Goal: Task Accomplishment & Management: Manage account settings

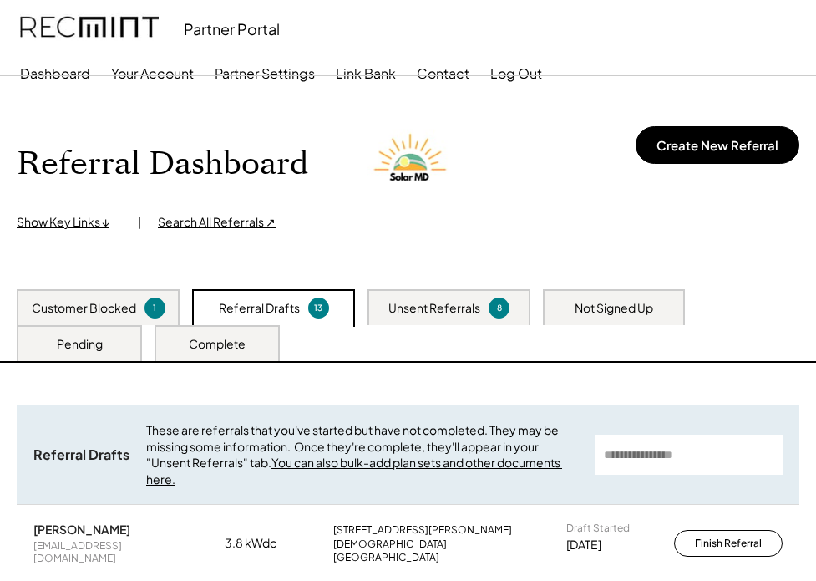
click at [610, 300] on div "Not Signed Up" at bounding box center [614, 308] width 79 height 17
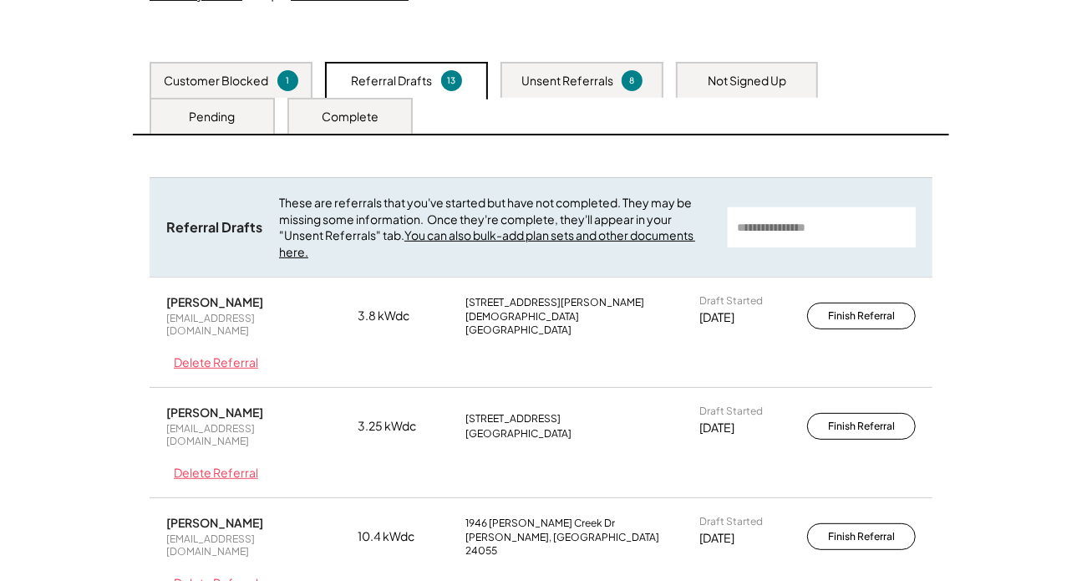
scroll to position [227, 0]
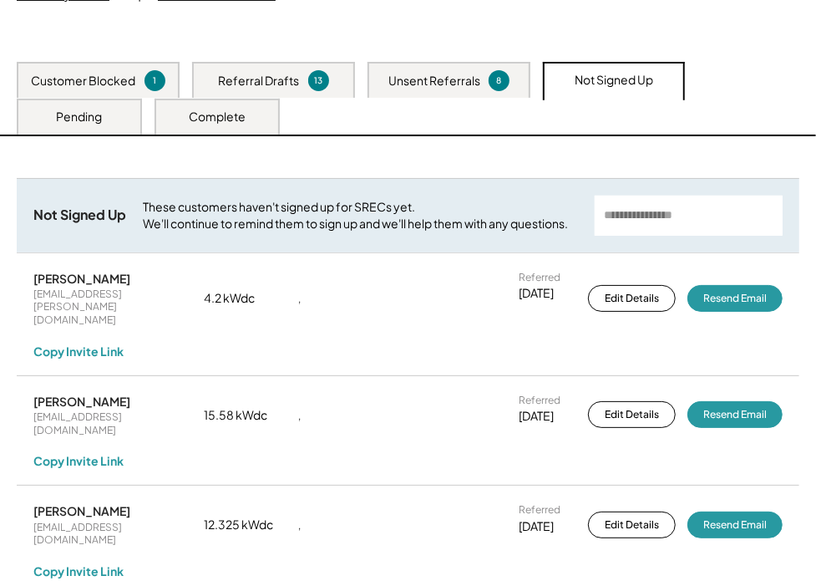
click at [660, 209] on input "input" at bounding box center [689, 215] width 188 height 40
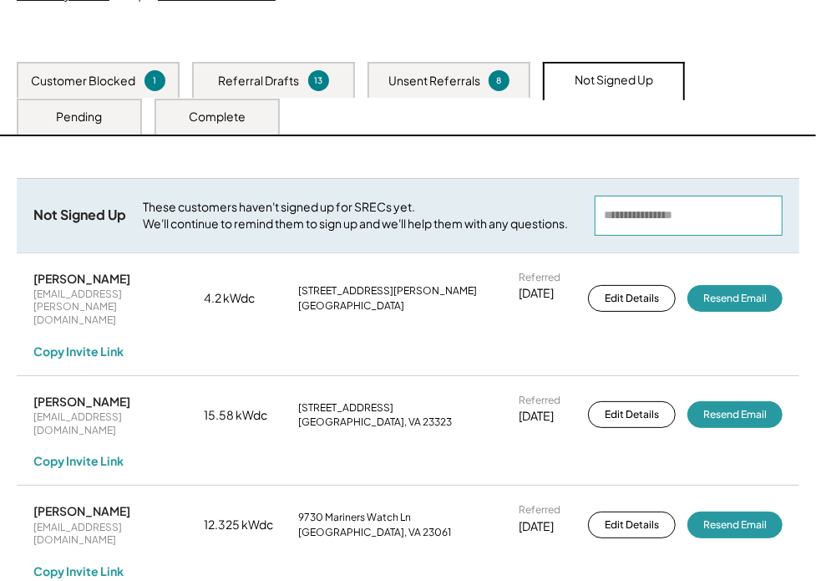
paste input "**********"
type input "**********"
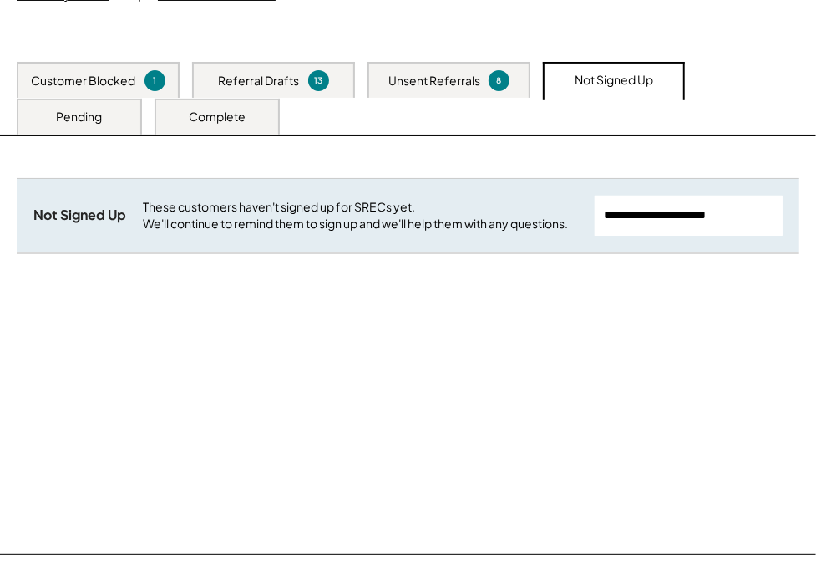
click at [173, 117] on div "Complete" at bounding box center [217, 117] width 125 height 36
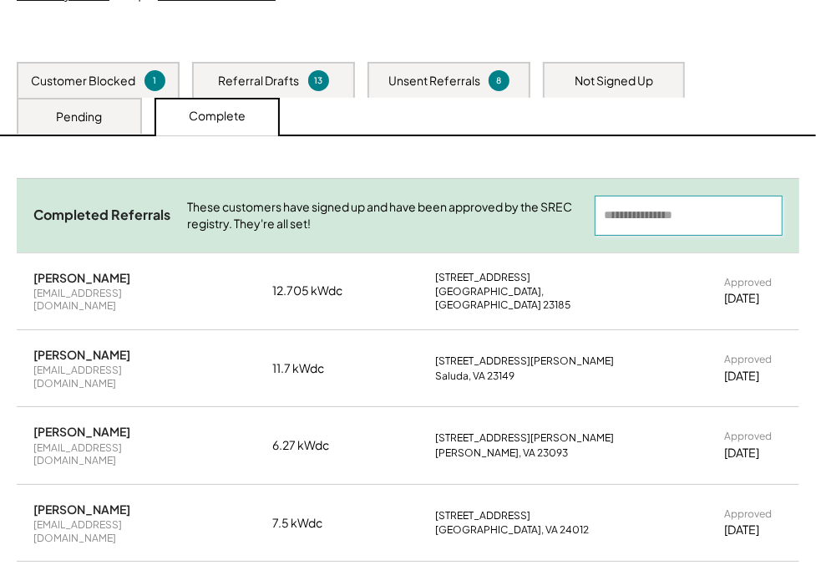
click at [650, 215] on input "input" at bounding box center [689, 215] width 188 height 40
paste input "**********"
type input "**********"
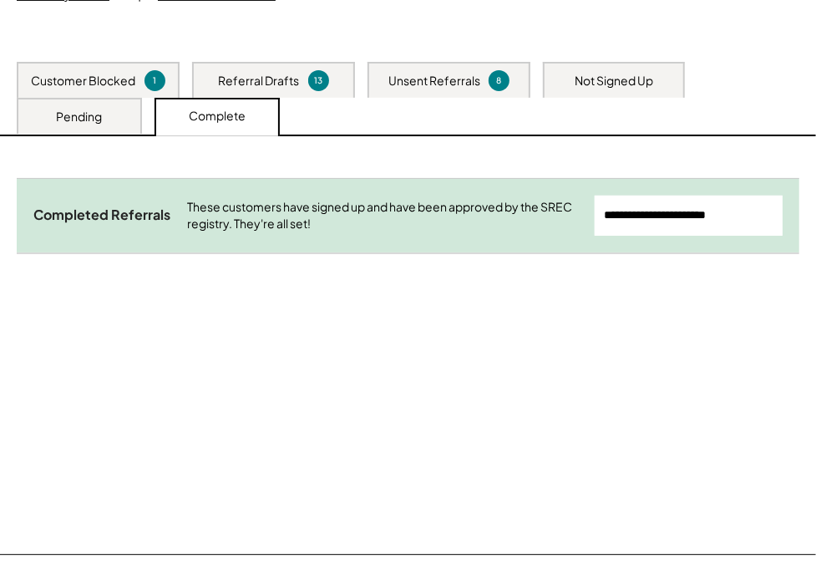
click at [84, 110] on div "Pending" at bounding box center [80, 117] width 46 height 17
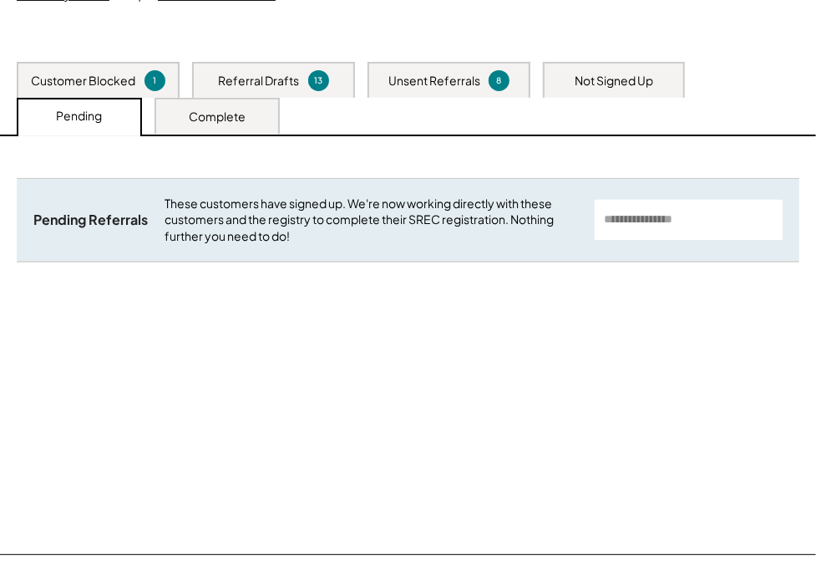
click at [639, 224] on input "input" at bounding box center [689, 220] width 188 height 40
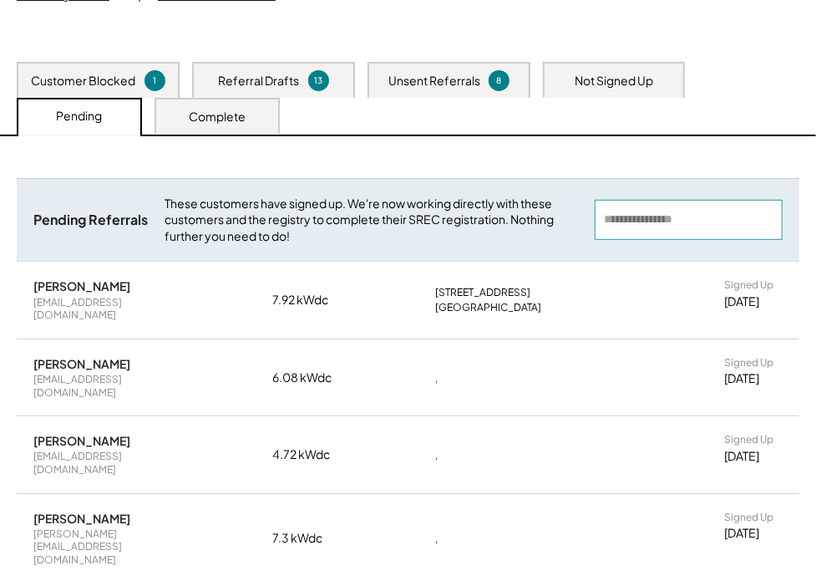
paste input "**********"
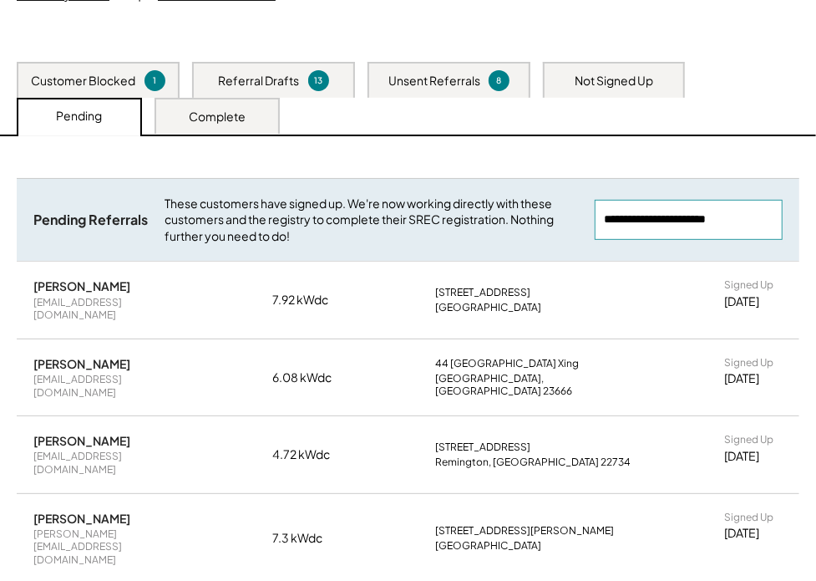
type input "**********"
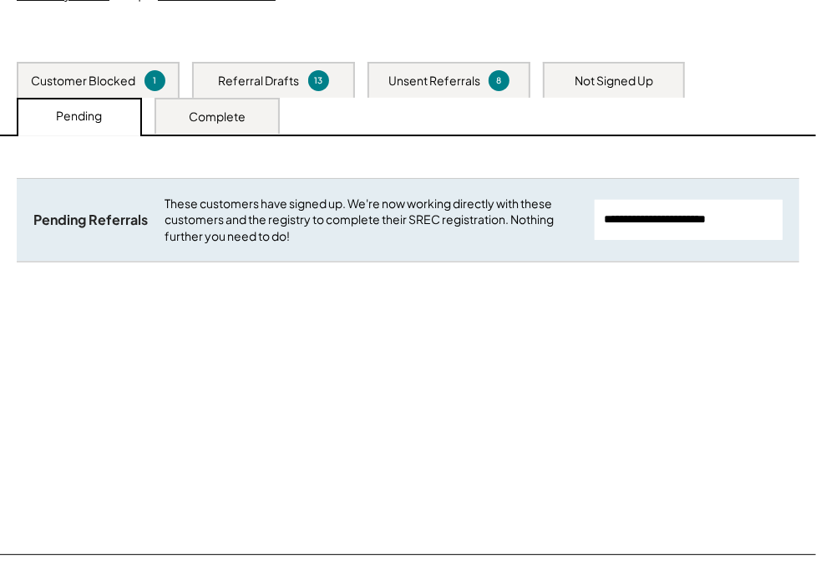
click at [632, 84] on div "Not Signed Up" at bounding box center [614, 81] width 79 height 17
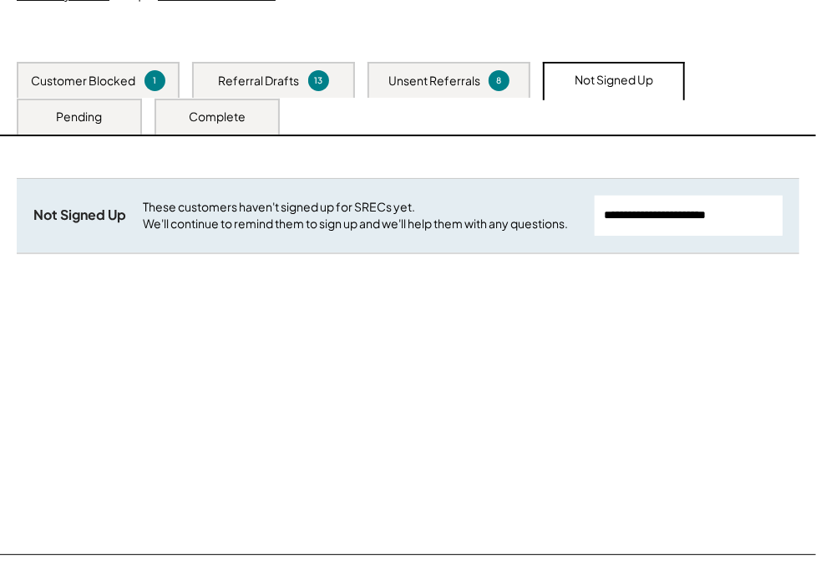
click at [484, 74] on div "Unsent Referrals 8" at bounding box center [449, 80] width 163 height 36
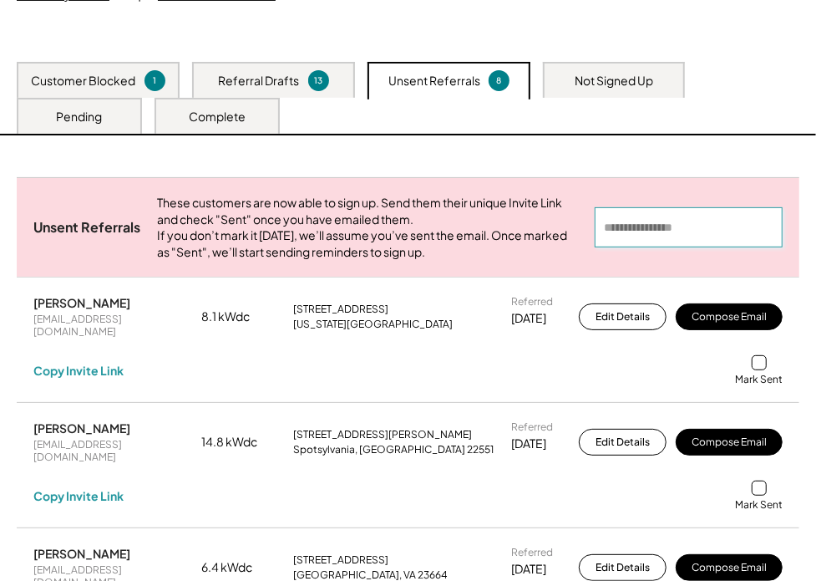
click at [717, 234] on input "input" at bounding box center [689, 227] width 188 height 40
paste input "**********"
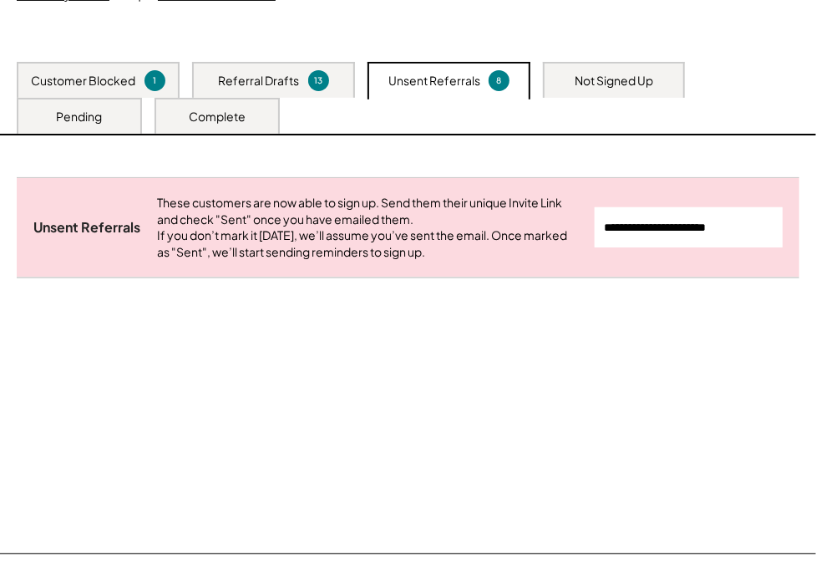
click at [624, 240] on input "input" at bounding box center [689, 227] width 188 height 40
click at [624, 237] on input "input" at bounding box center [689, 227] width 188 height 40
click at [624, 236] on input "input" at bounding box center [689, 227] width 188 height 40
click at [624, 235] on input "input" at bounding box center [689, 227] width 188 height 40
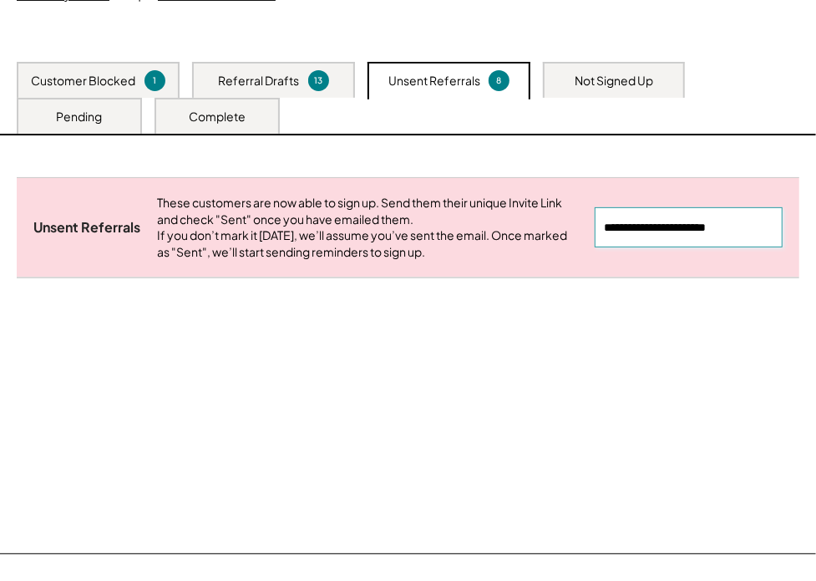
click at [624, 235] on input "input" at bounding box center [689, 227] width 188 height 40
paste input "**********"
type input "**********"
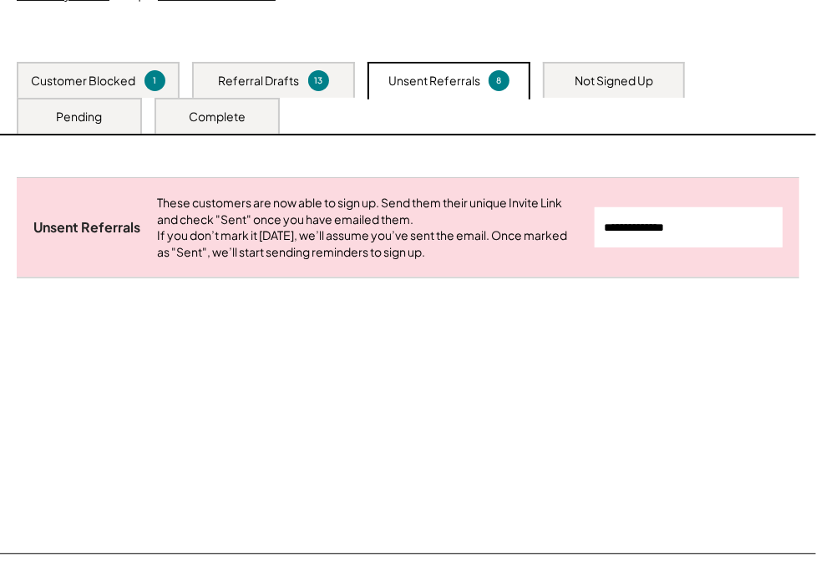
click at [588, 80] on div "Not Signed Up" at bounding box center [614, 81] width 79 height 17
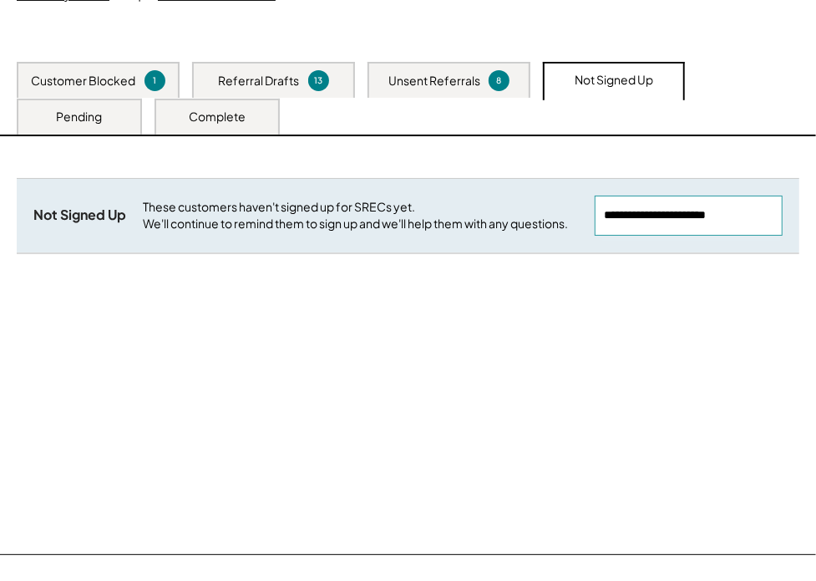
click at [652, 210] on input "input" at bounding box center [689, 215] width 188 height 40
paste input "**********"
type input "**********"
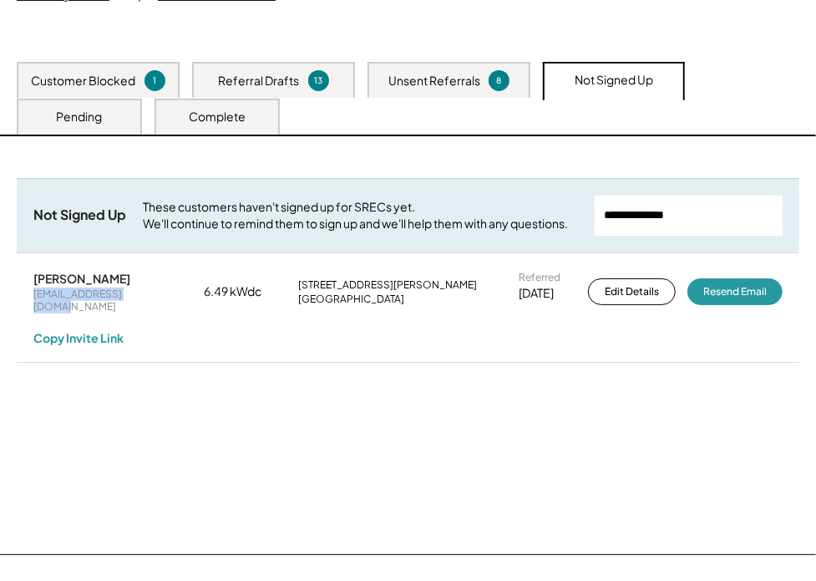
drag, startPoint x: 34, startPoint y: 295, endPoint x: 151, endPoint y: 295, distance: 116.9
click at [151, 295] on div "Vincenza Crapa giovannieenza@aol.com" at bounding box center [112, 292] width 159 height 43
copy div "giovannieenza@aol.com"
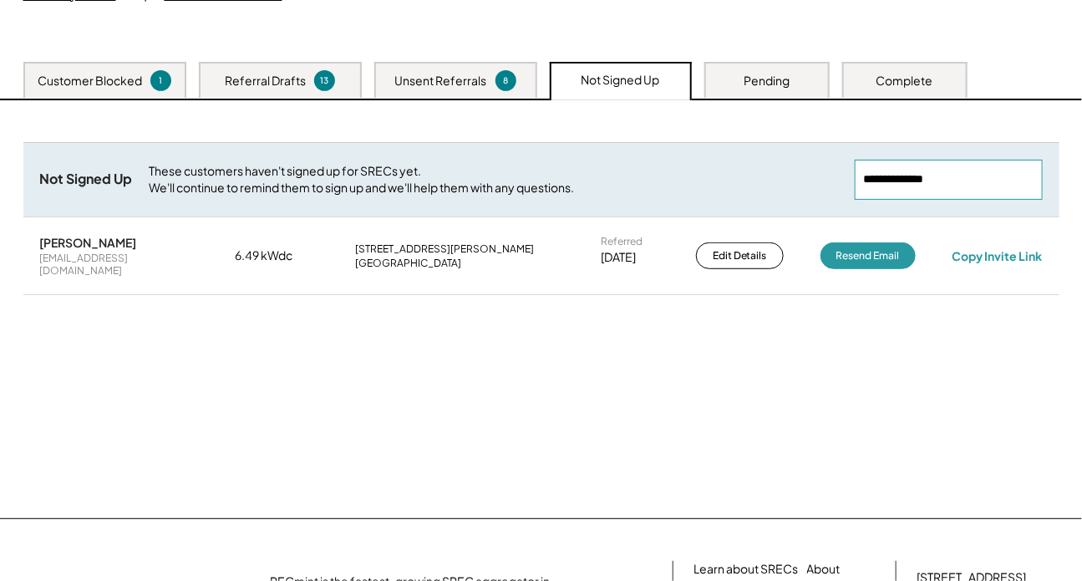
drag, startPoint x: 971, startPoint y: 176, endPoint x: 826, endPoint y: 198, distance: 146.1
click at [815, 196] on div "Not Signed Up These customers haven't signed up for SRECs yet. We'll continue t…" at bounding box center [541, 179] width 1036 height 74
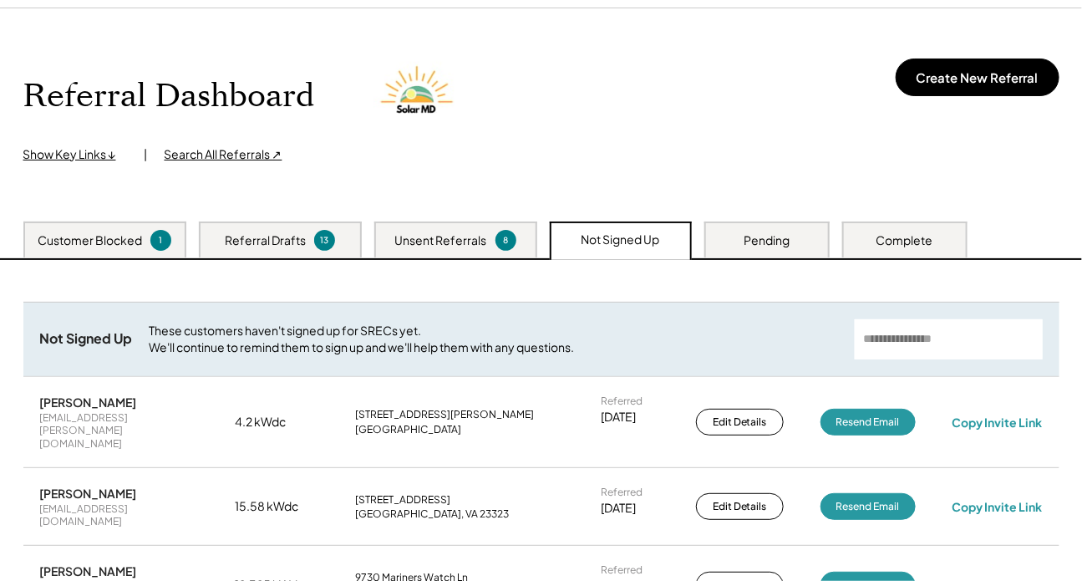
scroll to position [75, 0]
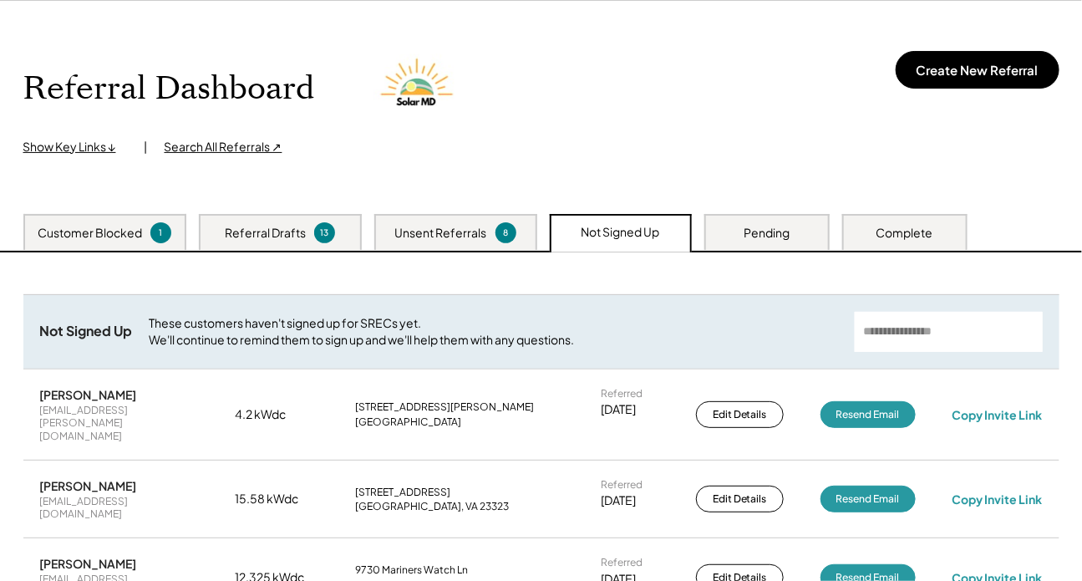
click at [774, 228] on div "Pending" at bounding box center [766, 233] width 46 height 17
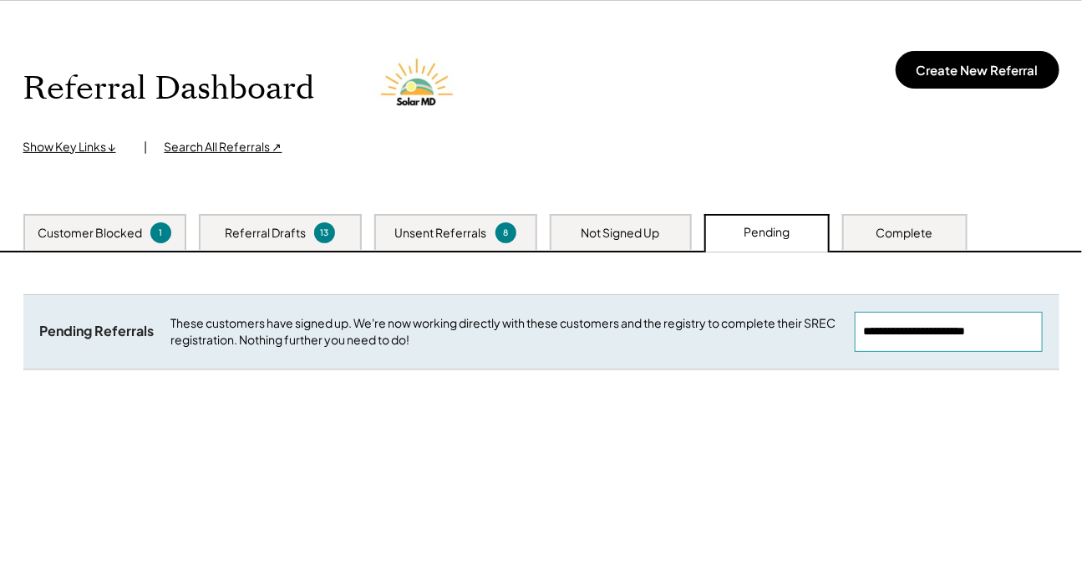
click at [815, 323] on input "input" at bounding box center [949, 332] width 188 height 40
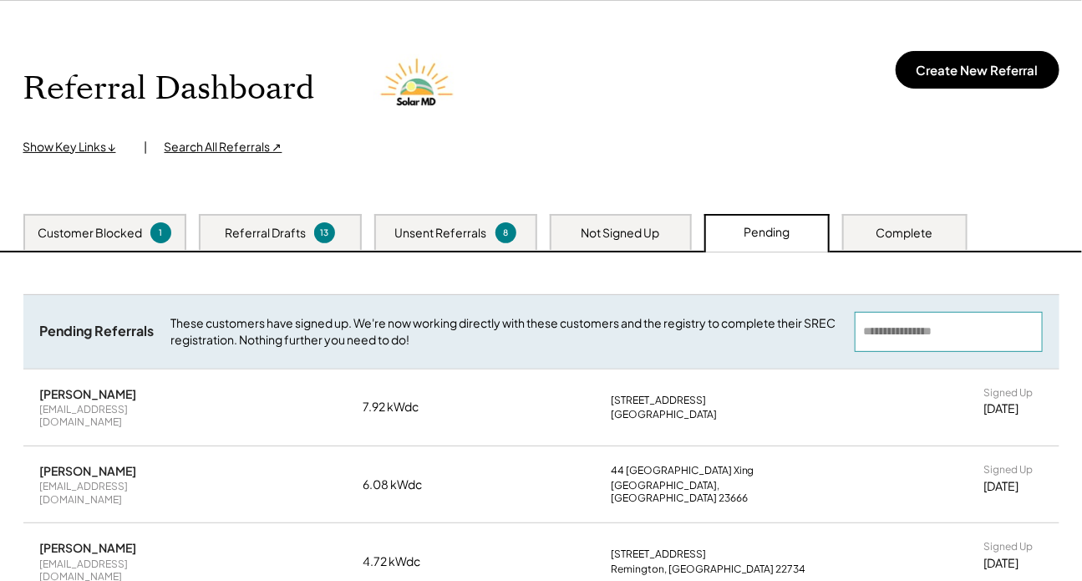
click at [815, 238] on div "Complete" at bounding box center [904, 233] width 57 height 17
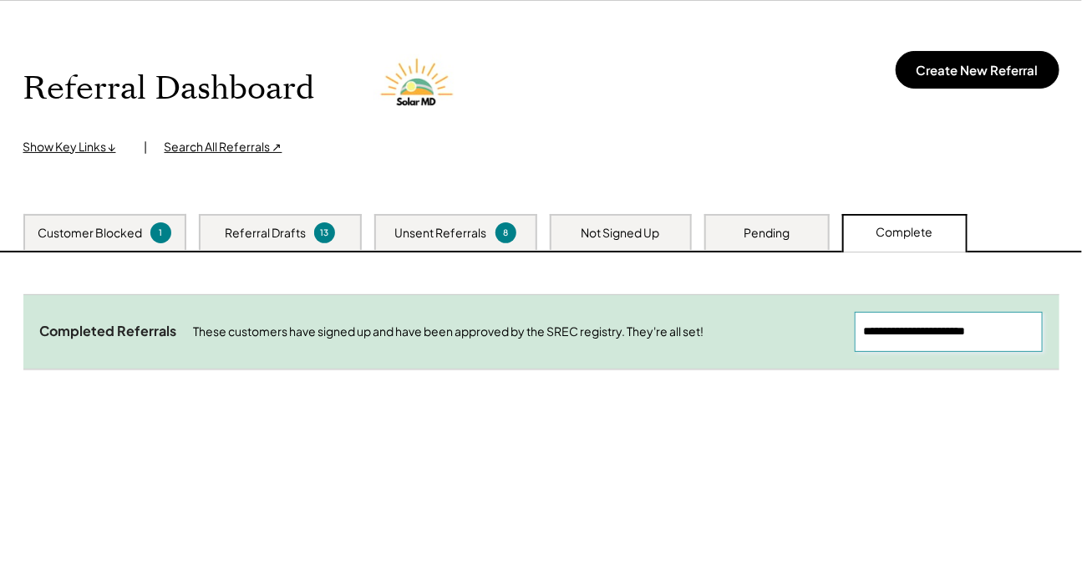
click at [815, 320] on input "input" at bounding box center [949, 332] width 188 height 40
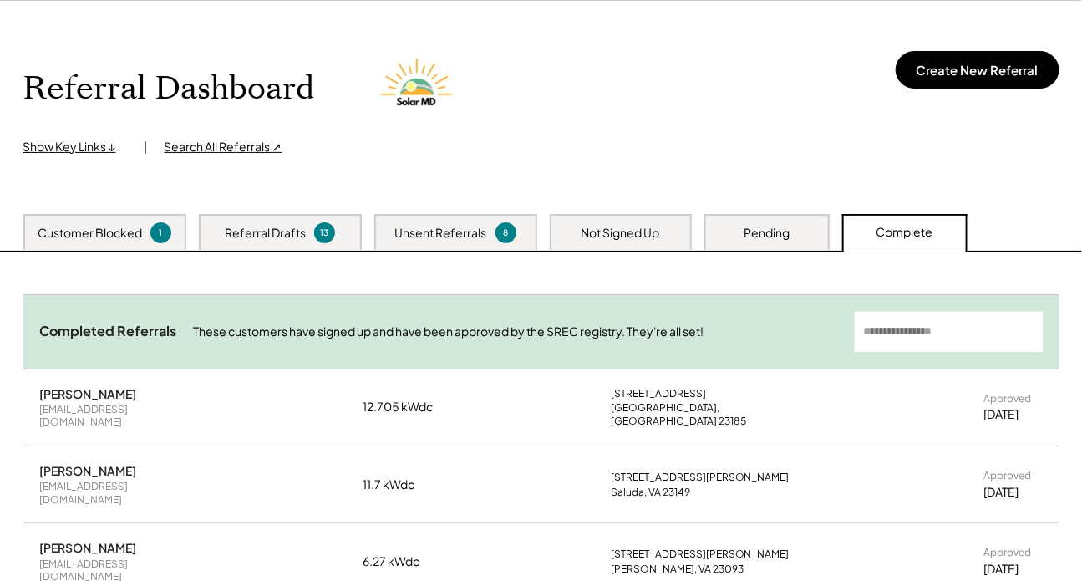
click at [759, 229] on div "Pending" at bounding box center [766, 233] width 46 height 17
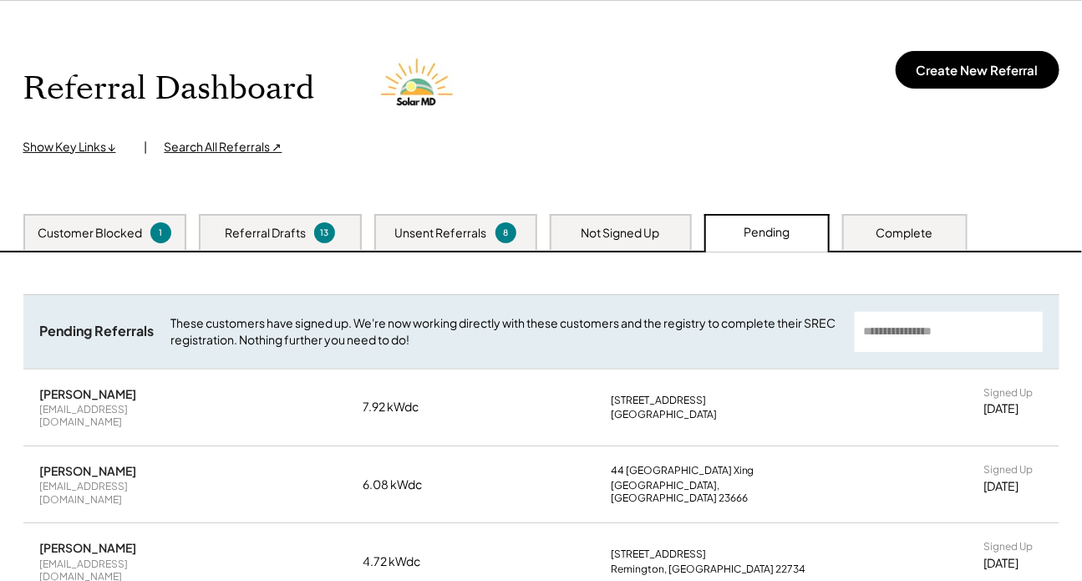
click at [642, 228] on div "Not Signed Up" at bounding box center [620, 233] width 79 height 17
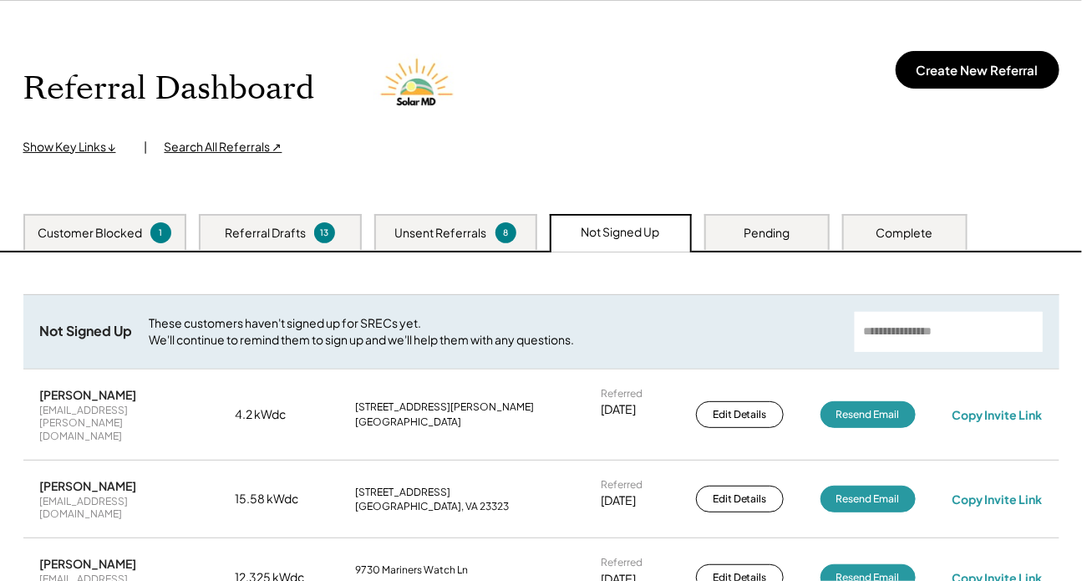
click at [526, 234] on div "Unsent Referrals 8" at bounding box center [455, 232] width 163 height 36
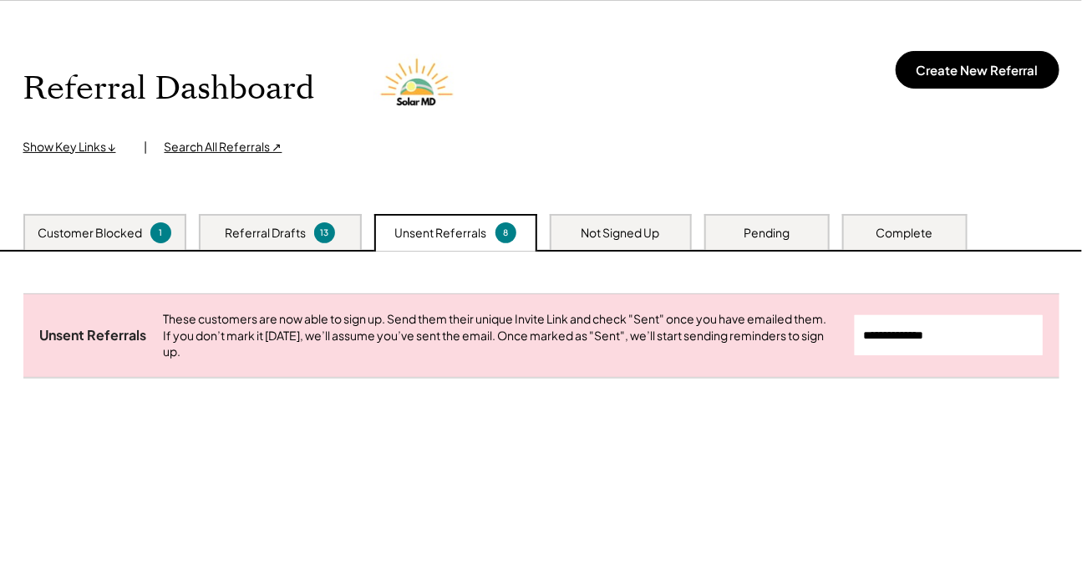
click at [288, 242] on div "Referral Drafts 13" at bounding box center [280, 232] width 163 height 36
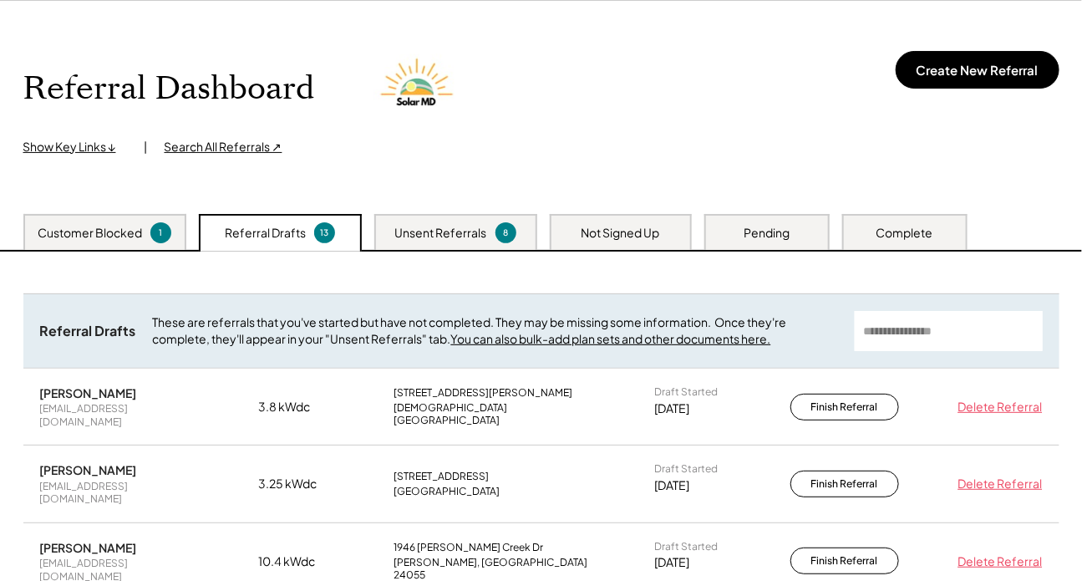
click at [147, 226] on div "Customer Blocked 1" at bounding box center [104, 232] width 163 height 36
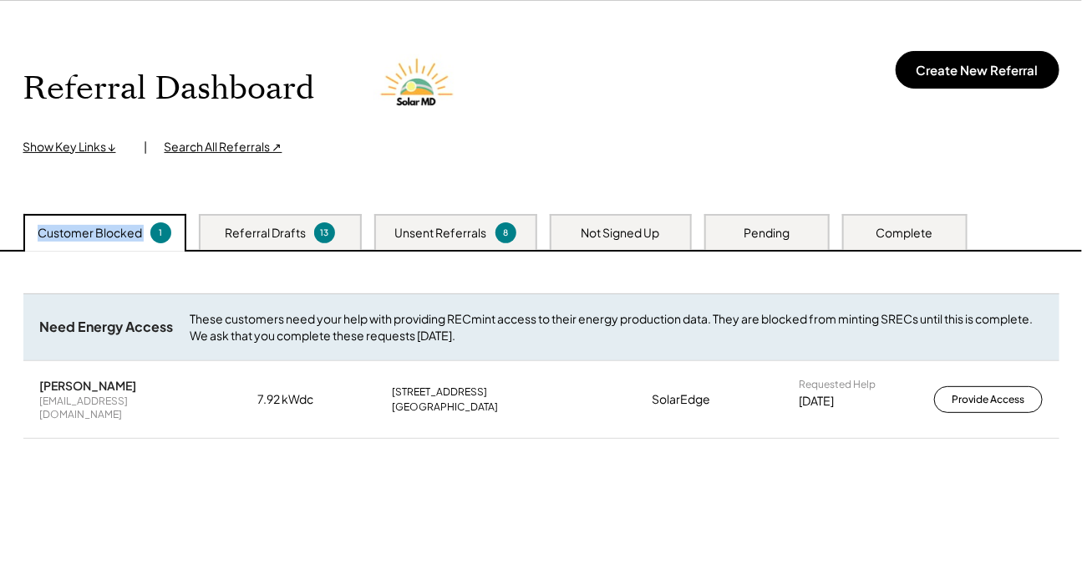
drag, startPoint x: 38, startPoint y: 236, endPoint x: 147, endPoint y: 237, distance: 109.4
click at [147, 237] on div "Customer Blocked 1" at bounding box center [104, 233] width 163 height 38
copy div "Customer Blocked"
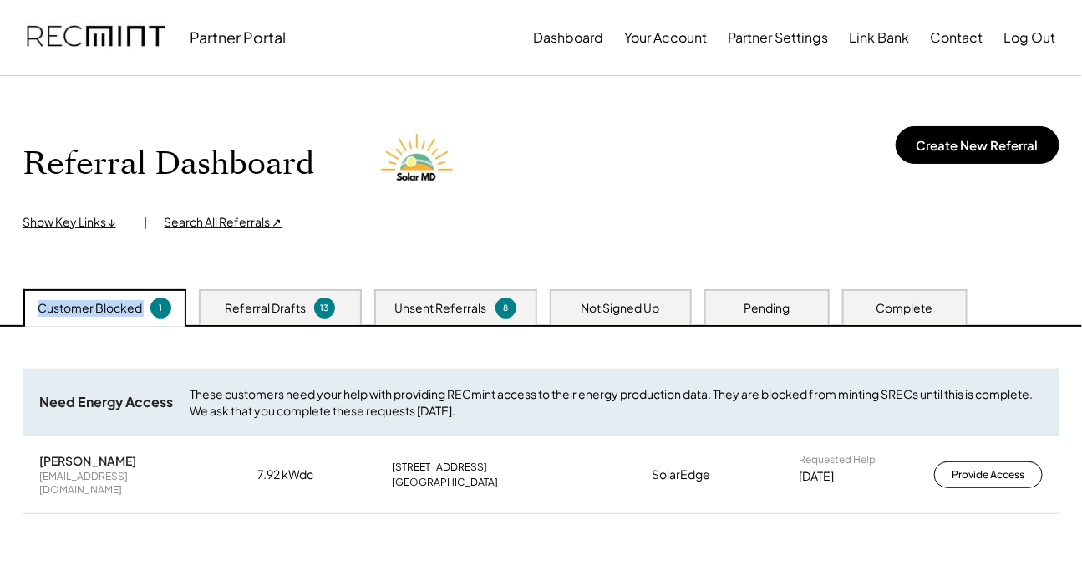
scroll to position [0, 0]
drag, startPoint x: 36, startPoint y: 462, endPoint x: 171, endPoint y: 464, distance: 135.3
click at [171, 464] on div "Brandon Landfried blandfried09@gmail.com 7.92 kWdc 4003 Augusta Ave Richmond, V…" at bounding box center [541, 474] width 1036 height 76
copy div "Brandon Landfried"
click at [45, 459] on div "Brandon Landfried" at bounding box center [115, 460] width 150 height 15
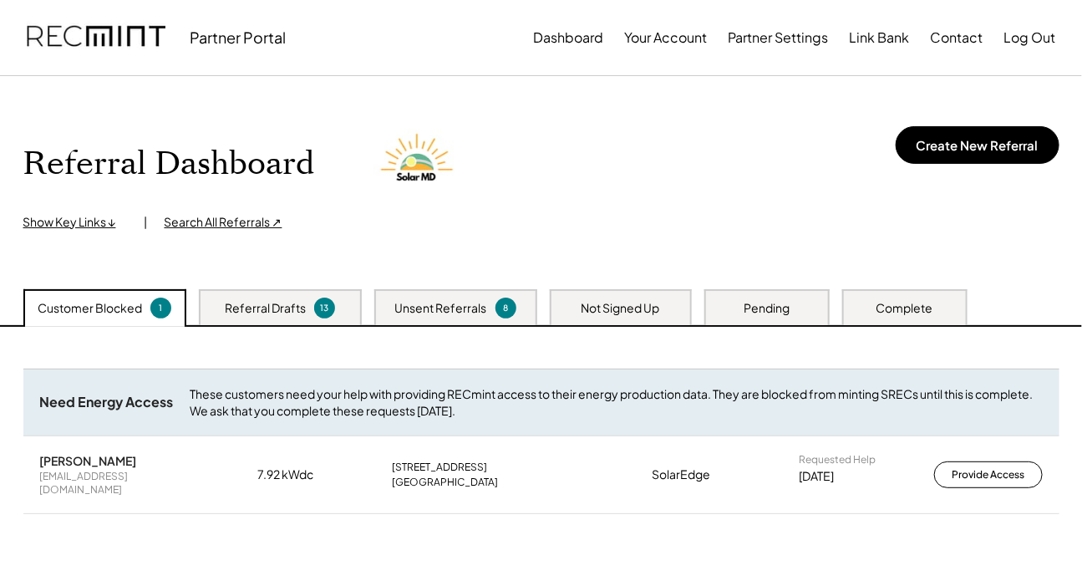
drag, startPoint x: 26, startPoint y: 459, endPoint x: 168, endPoint y: 459, distance: 142.0
click at [168, 459] on div "Brandon Landfried blandfried09@gmail.com 7.92 kWdc 4003 Augusta Ave Richmond, V…" at bounding box center [541, 474] width 1036 height 76
copy div "Brandon Landfried"
drag, startPoint x: 35, startPoint y: 309, endPoint x: 150, endPoint y: 310, distance: 115.3
click at [150, 310] on div "Customer Blocked 1" at bounding box center [104, 308] width 163 height 38
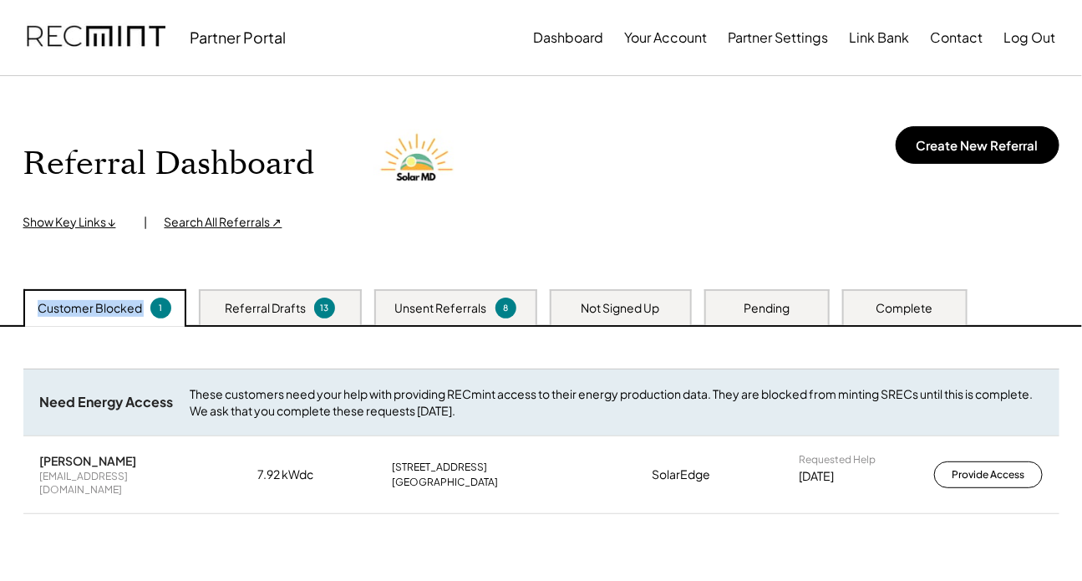
copy div "Customer Blocked"
click at [578, 200] on div "Referral Dashboard Show Key Links ↓ | Search All Referrals ↗ Create New Referral" at bounding box center [541, 174] width 1036 height 113
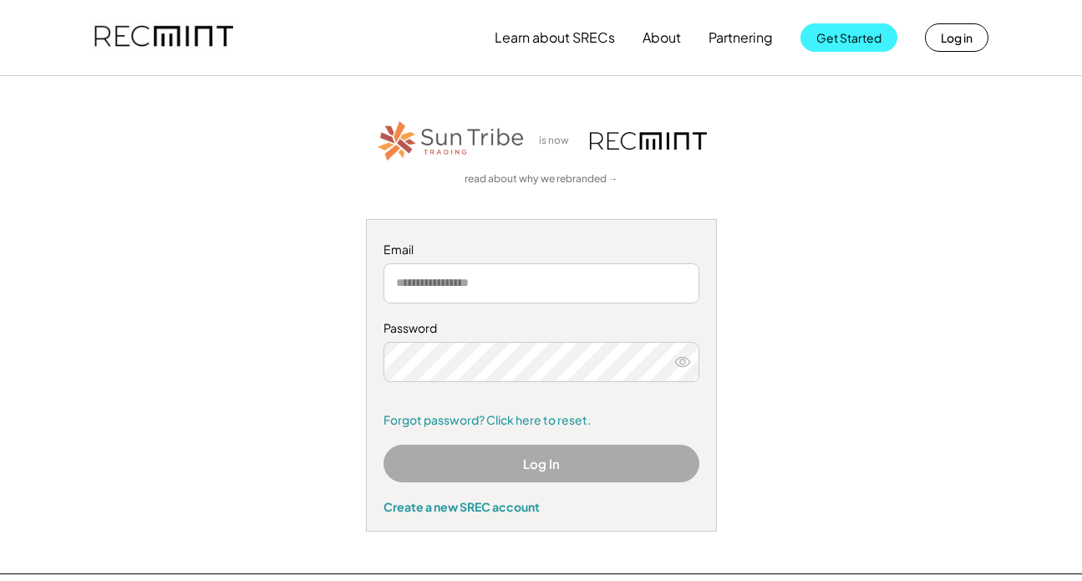
type input "**********"
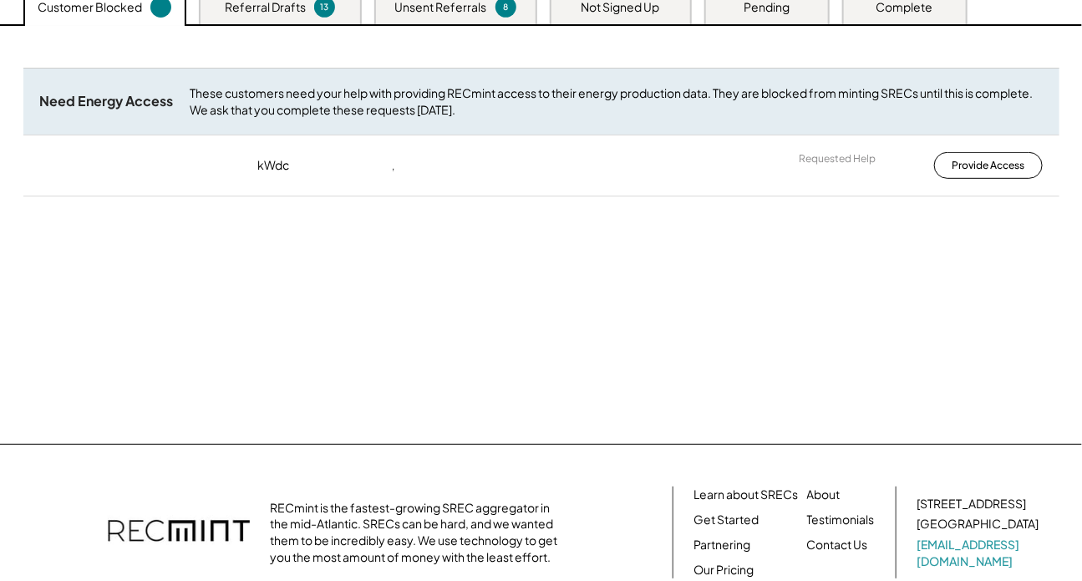
scroll to position [209, 0]
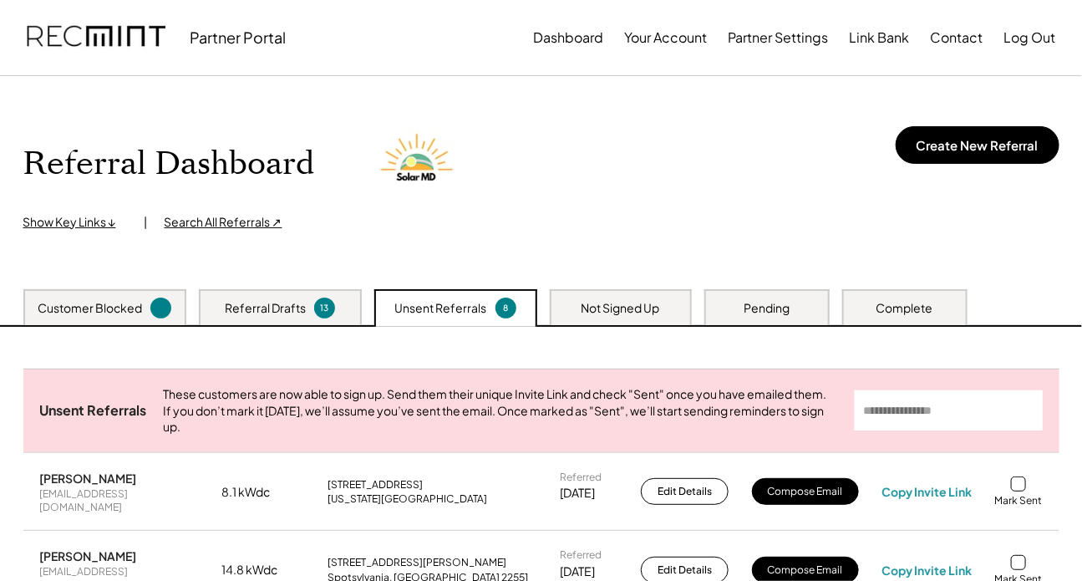
click at [142, 303] on div "Customer Blocked" at bounding box center [104, 307] width 163 height 36
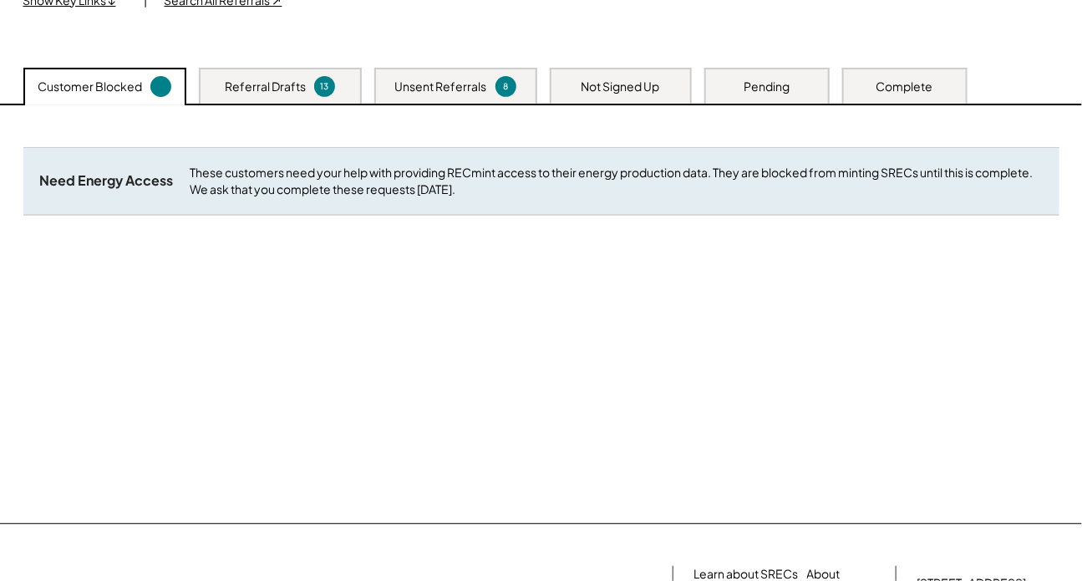
scroll to position [303, 0]
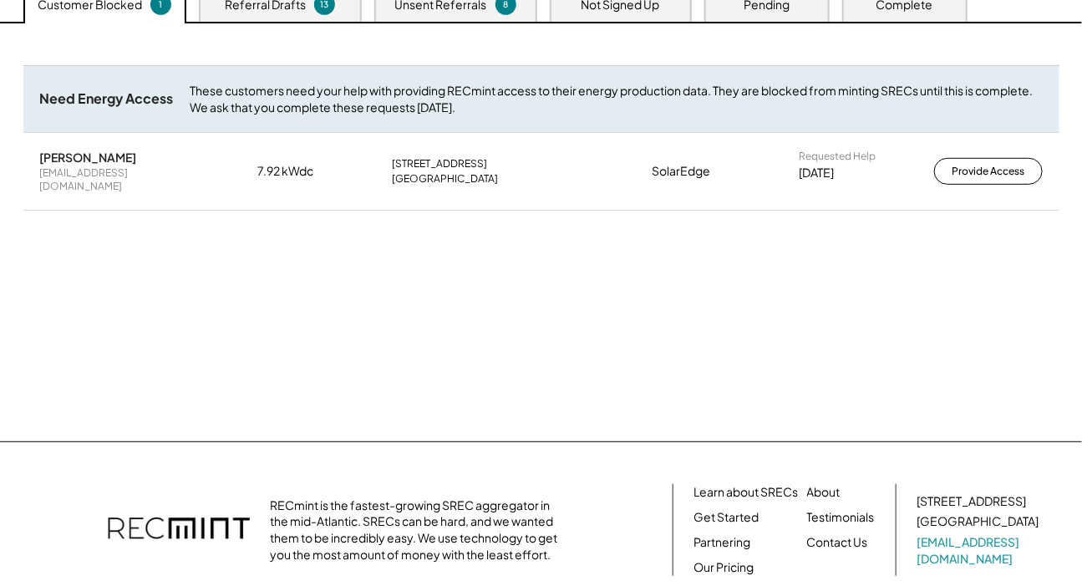
drag, startPoint x: 148, startPoint y: 154, endPoint x: 11, endPoint y: 154, distance: 137.0
click at [11, 154] on div "Need Energy Access These customers need your help with providing RECmint access…" at bounding box center [541, 232] width 1069 height 418
copy div "[PERSON_NAME]"
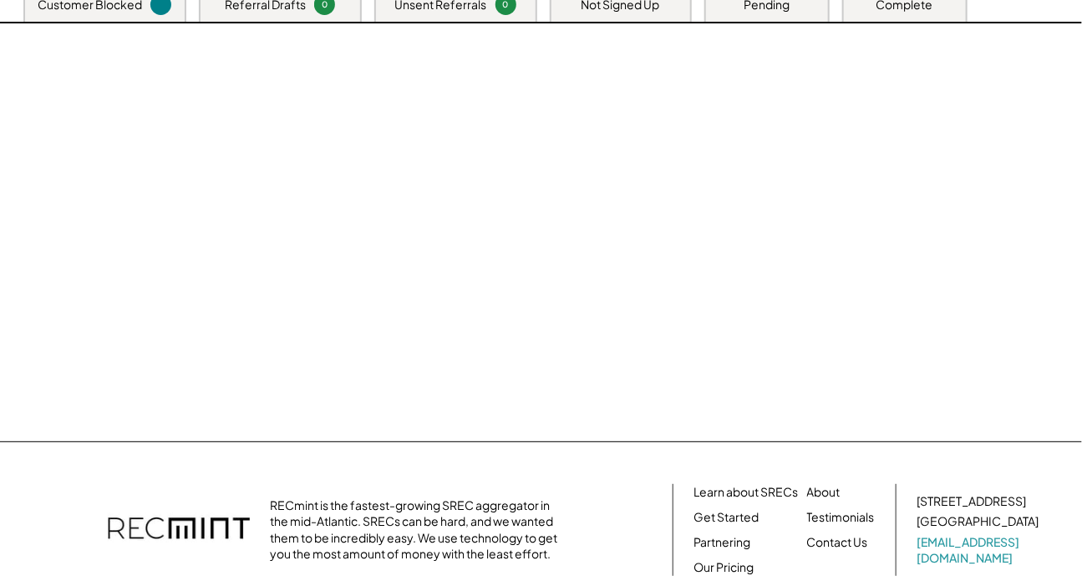
scroll to position [302, 0]
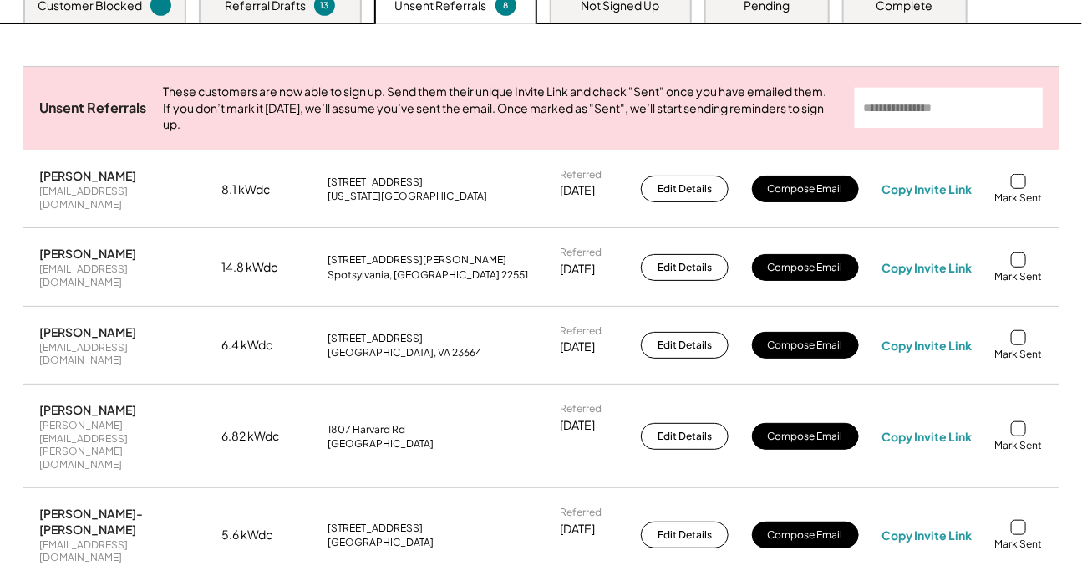
click at [109, 11] on div "Customer Blocked" at bounding box center [90, 5] width 104 height 17
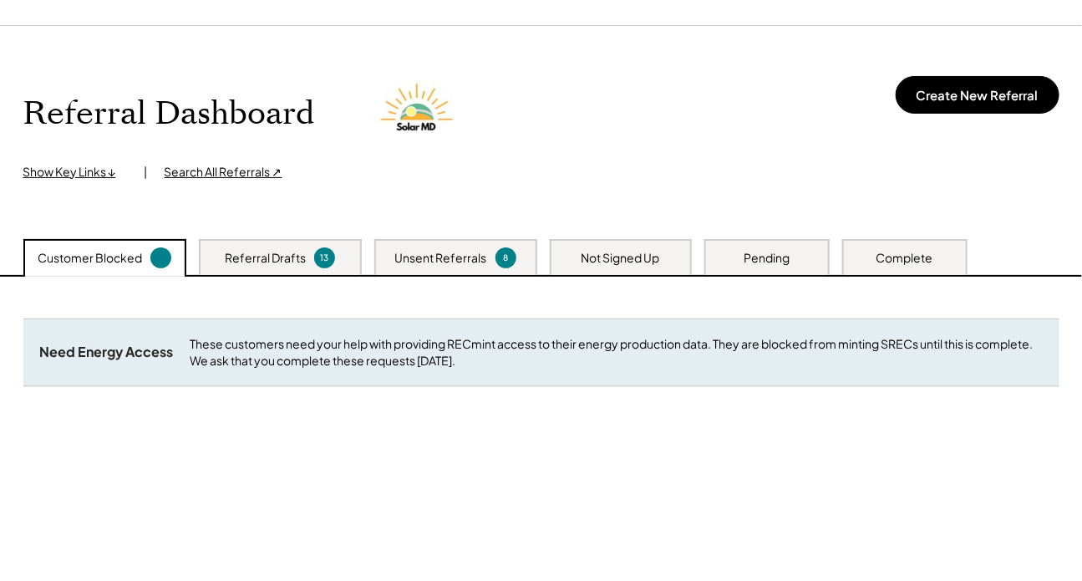
scroll to position [75, 0]
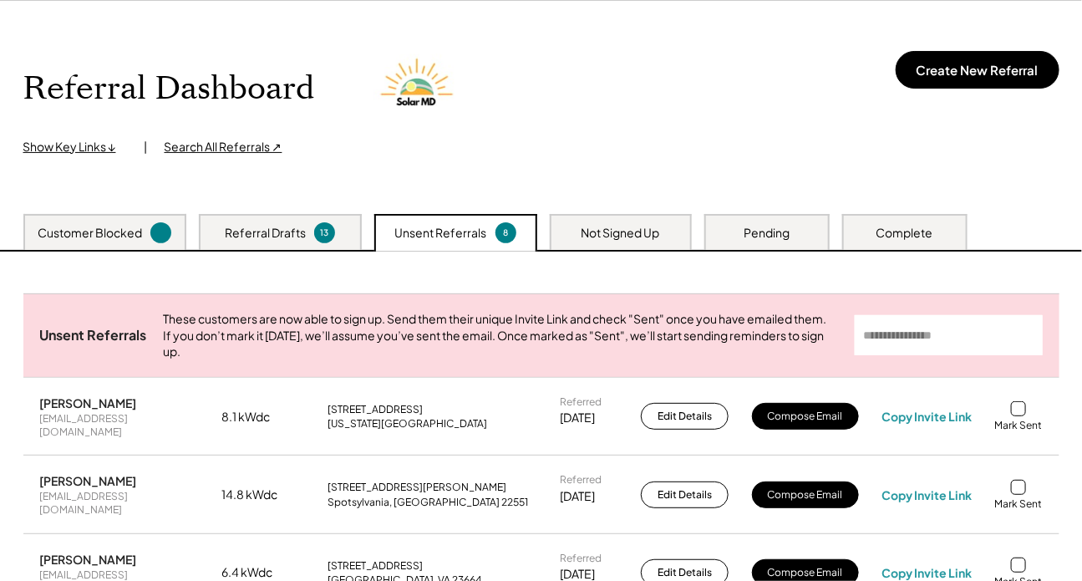
click at [158, 224] on div at bounding box center [160, 232] width 21 height 21
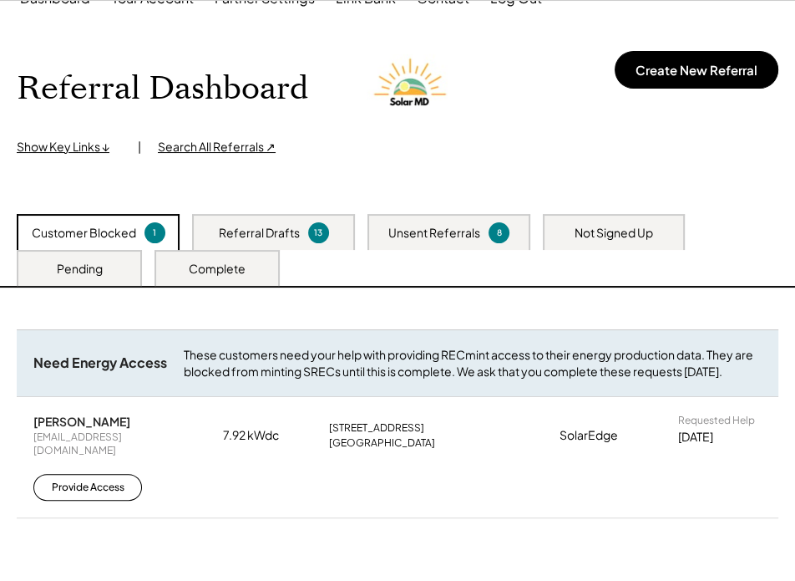
click at [626, 232] on div "Not Signed Up" at bounding box center [614, 233] width 79 height 17
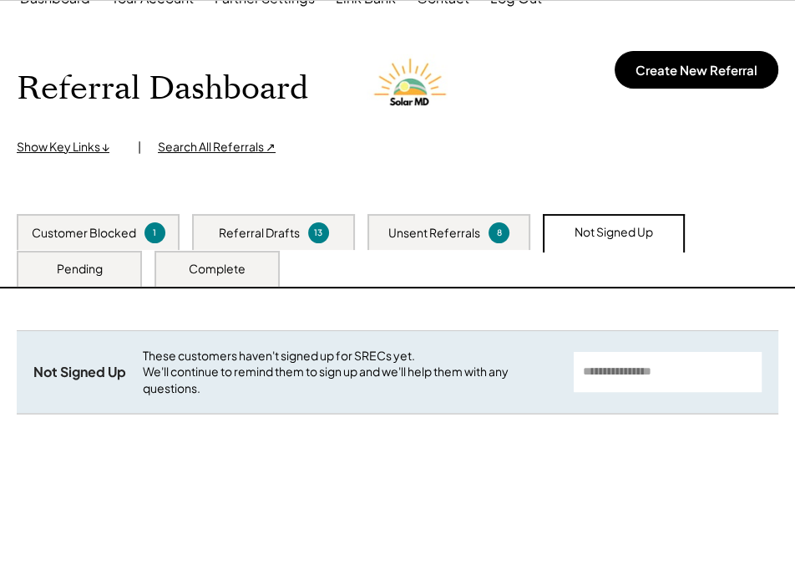
click at [653, 364] on input "input" at bounding box center [668, 372] width 188 height 40
paste input "**********"
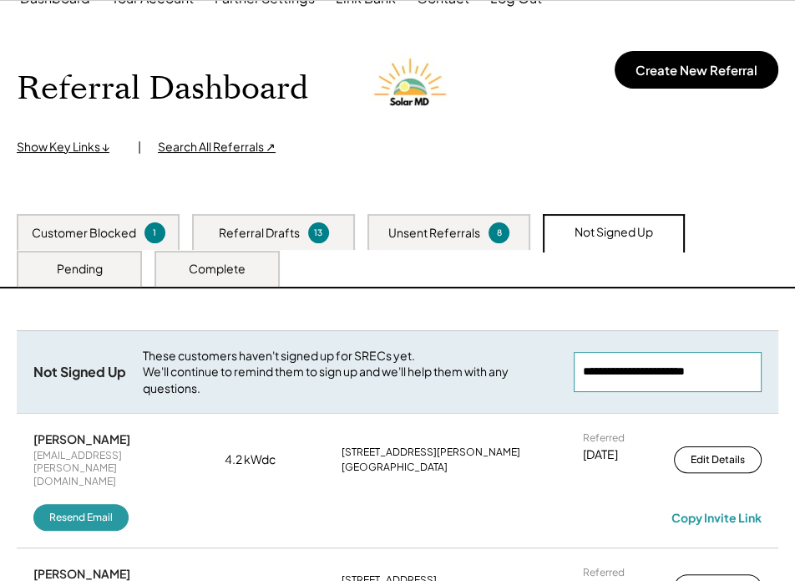
type input "**********"
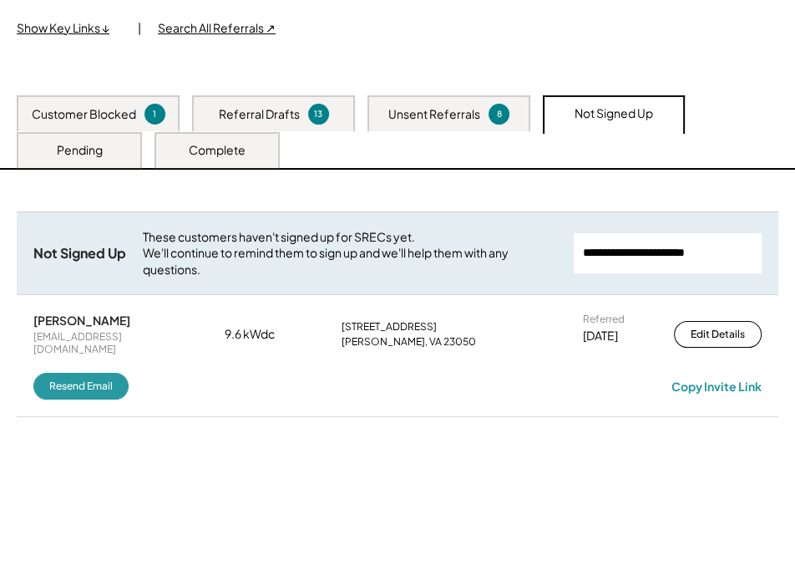
scroll to position [227, 0]
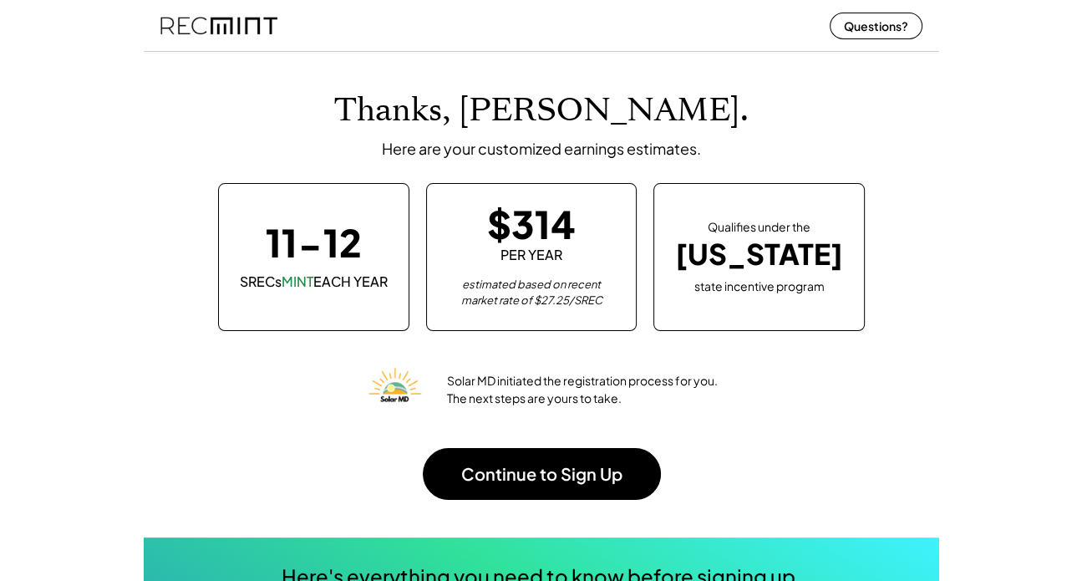
scroll to position [88, 0]
